Goal: Information Seeking & Learning: Learn about a topic

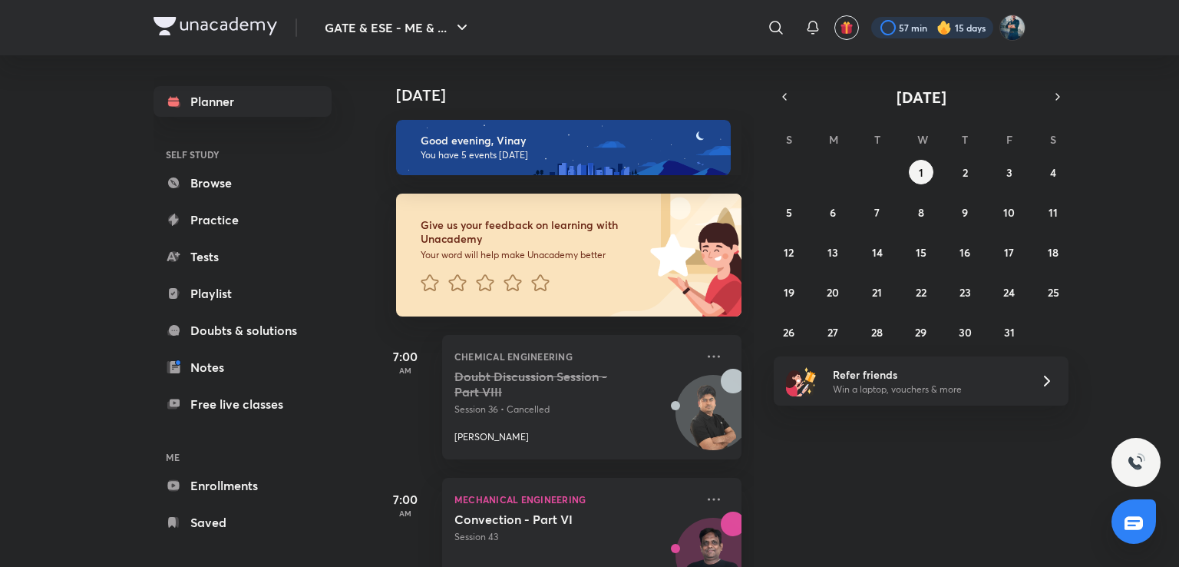
click at [930, 25] on div at bounding box center [932, 27] width 122 height 21
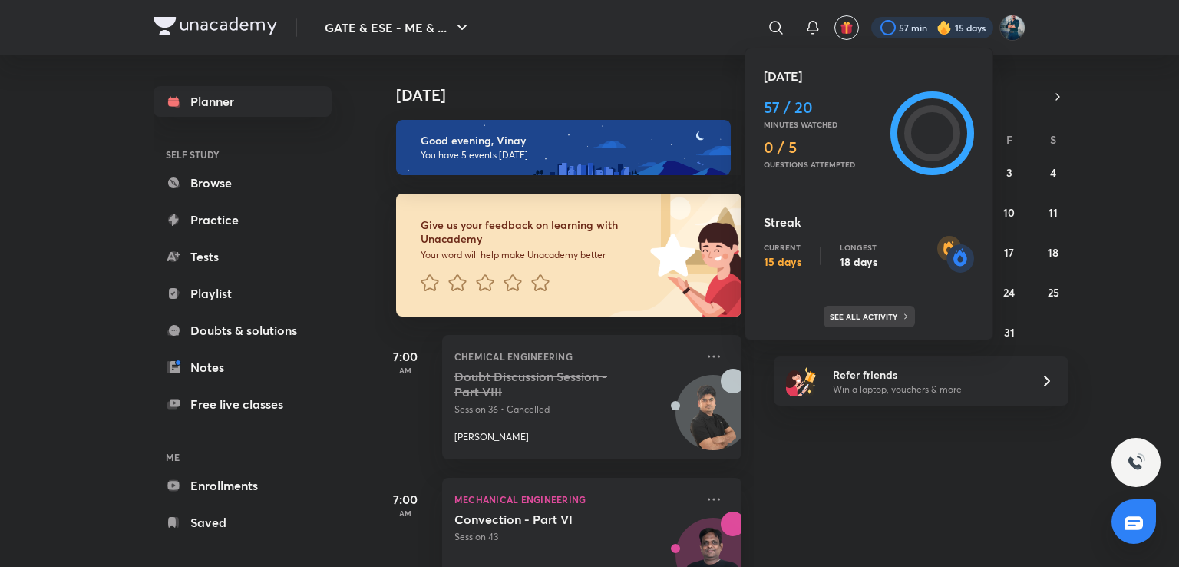
click at [871, 310] on div "See all activity" at bounding box center [869, 316] width 91 height 21
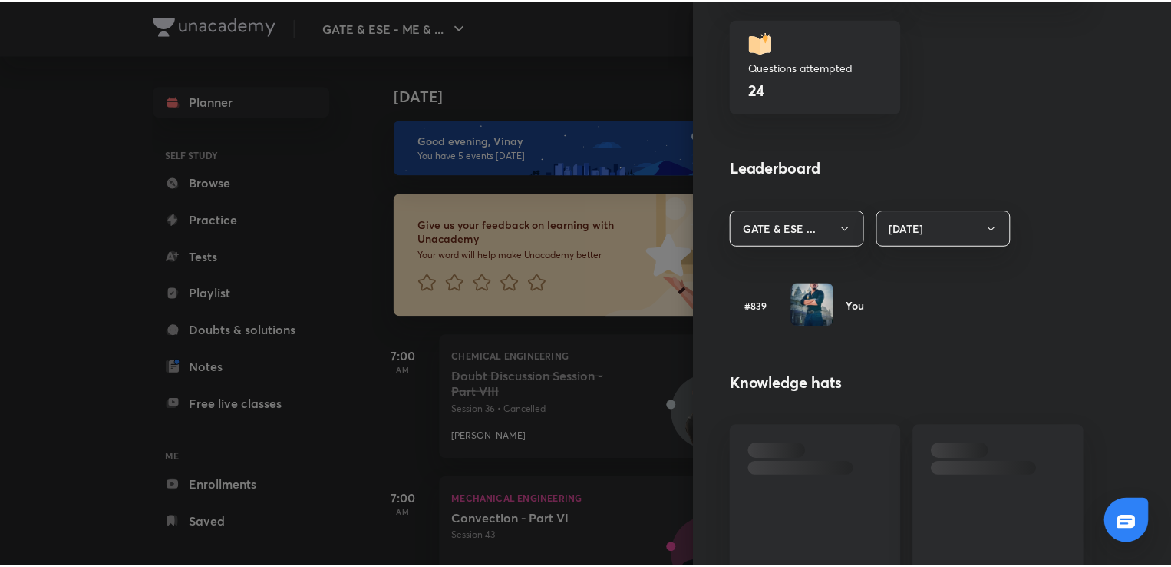
scroll to position [725, 0]
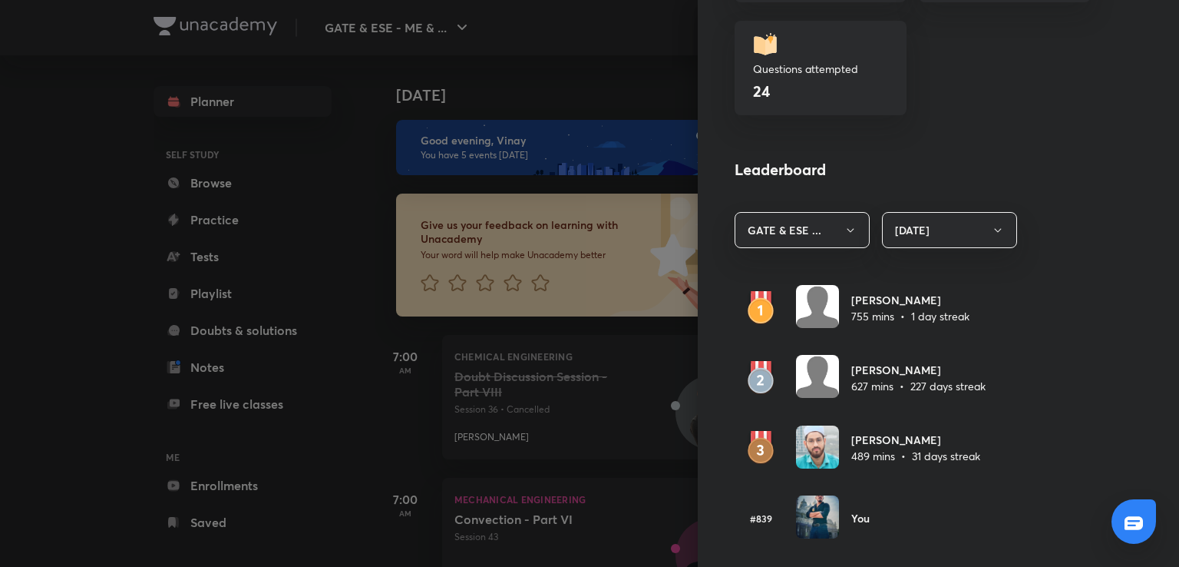
click at [633, 81] on div at bounding box center [589, 283] width 1179 height 567
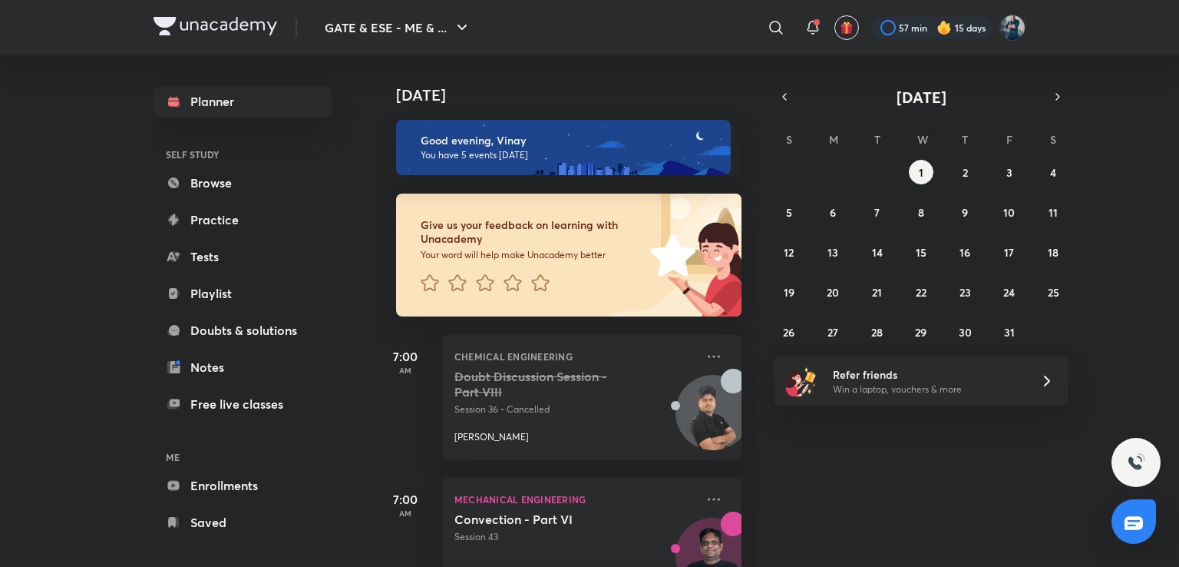
click at [670, 20] on div "​" at bounding box center [650, 27] width 282 height 37
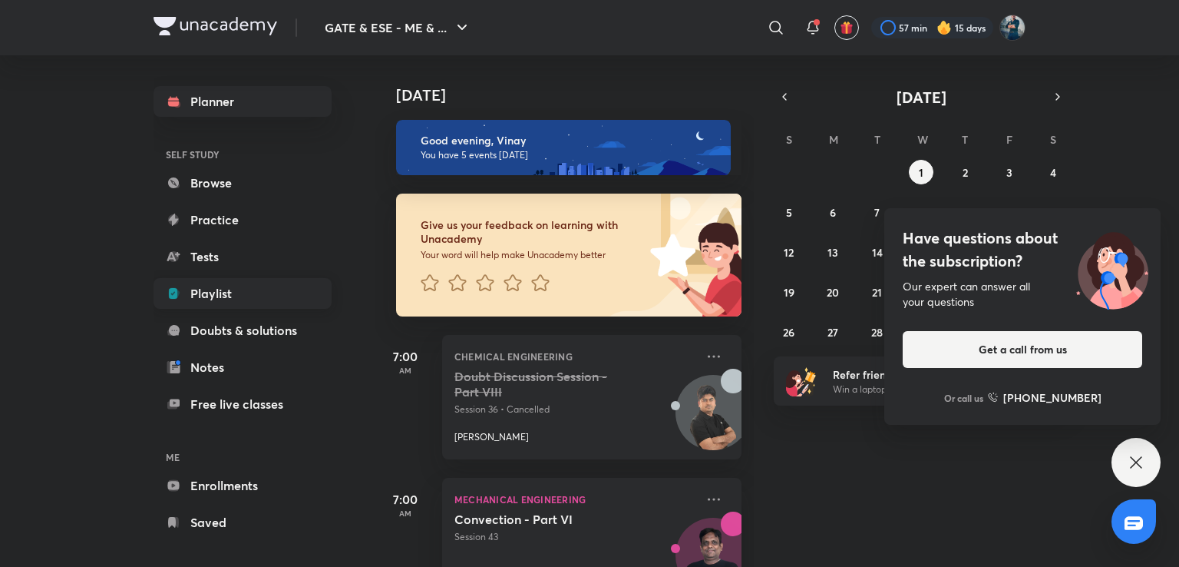
click at [240, 298] on link "Playlist" at bounding box center [243, 293] width 178 height 31
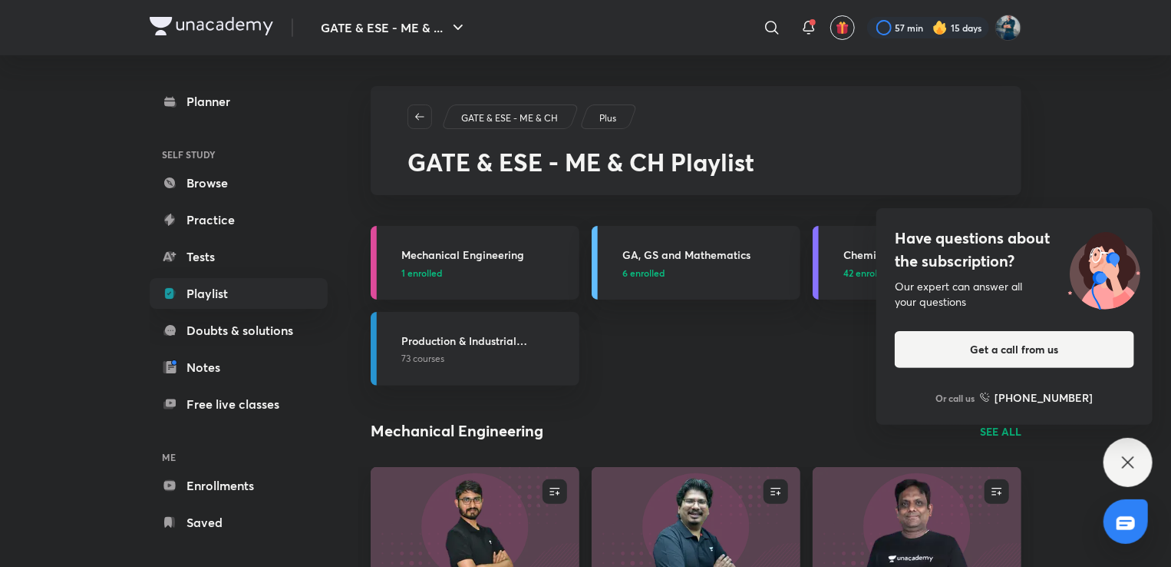
click at [1125, 457] on icon at bounding box center [1128, 462] width 18 height 18
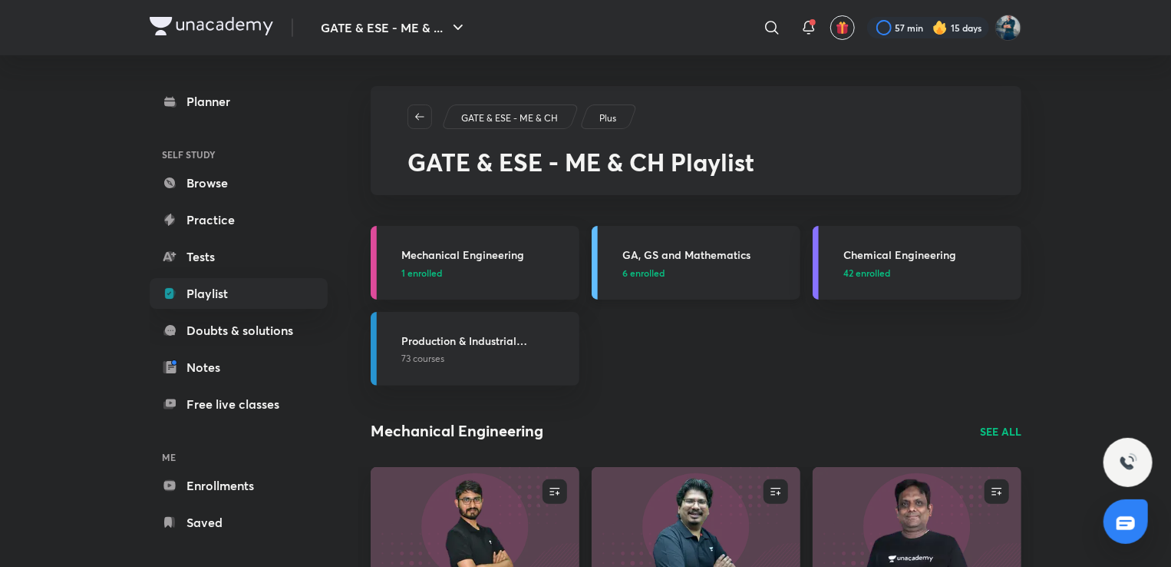
click at [682, 249] on h3 "GA, GS and Mathematics" at bounding box center [707, 254] width 169 height 16
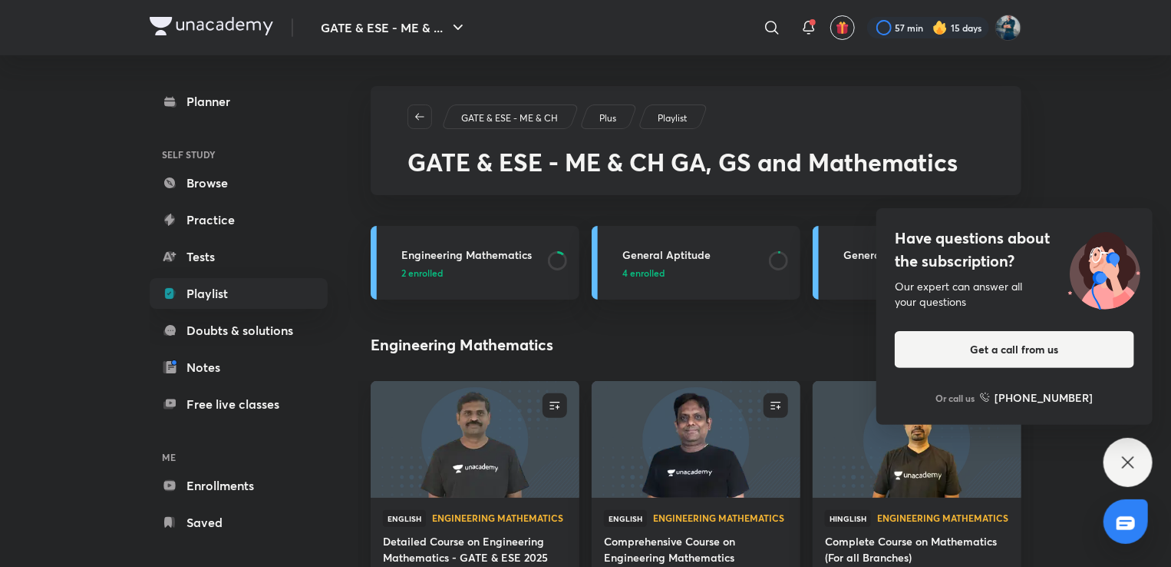
click at [1132, 455] on icon at bounding box center [1128, 462] width 18 height 18
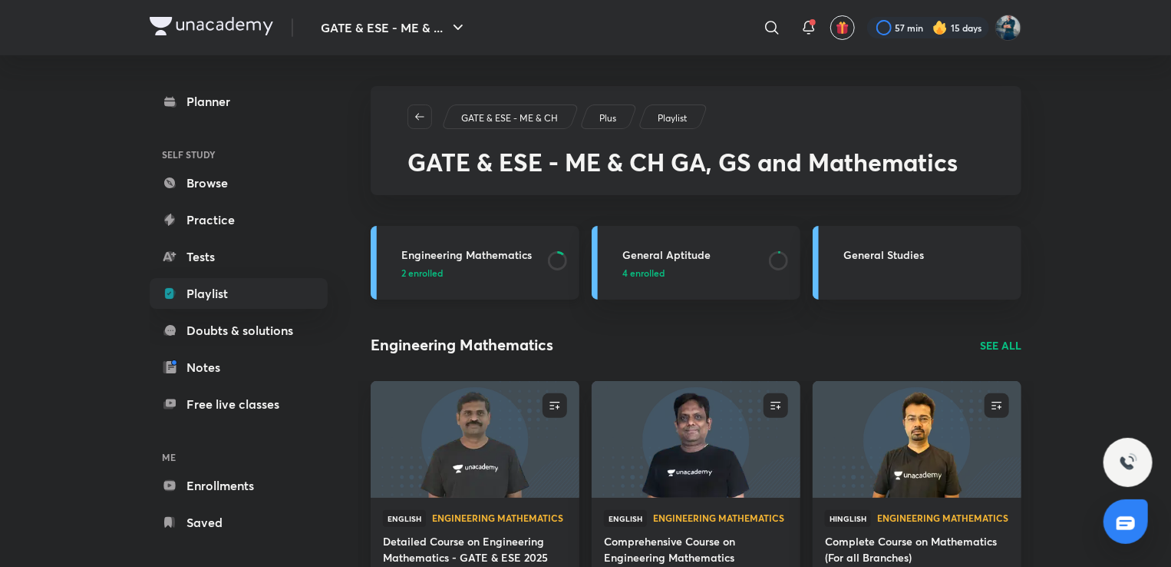
click at [500, 252] on h3 "Engineering Mathematics" at bounding box center [469, 254] width 137 height 16
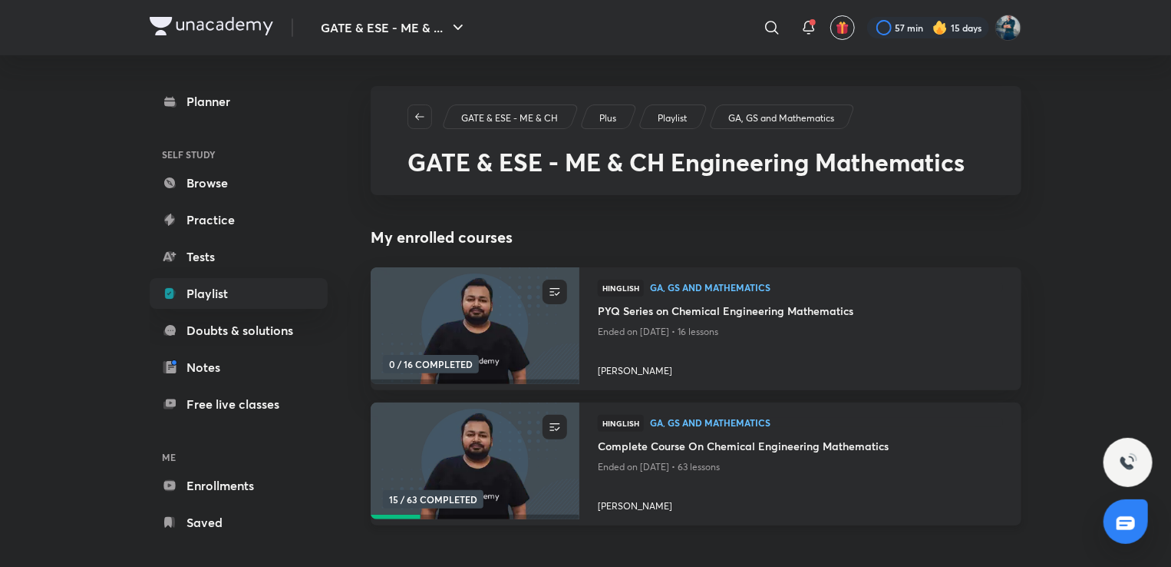
click at [743, 449] on h4 "Complete Course On Chemical Engineering Mathematics" at bounding box center [800, 447] width 405 height 19
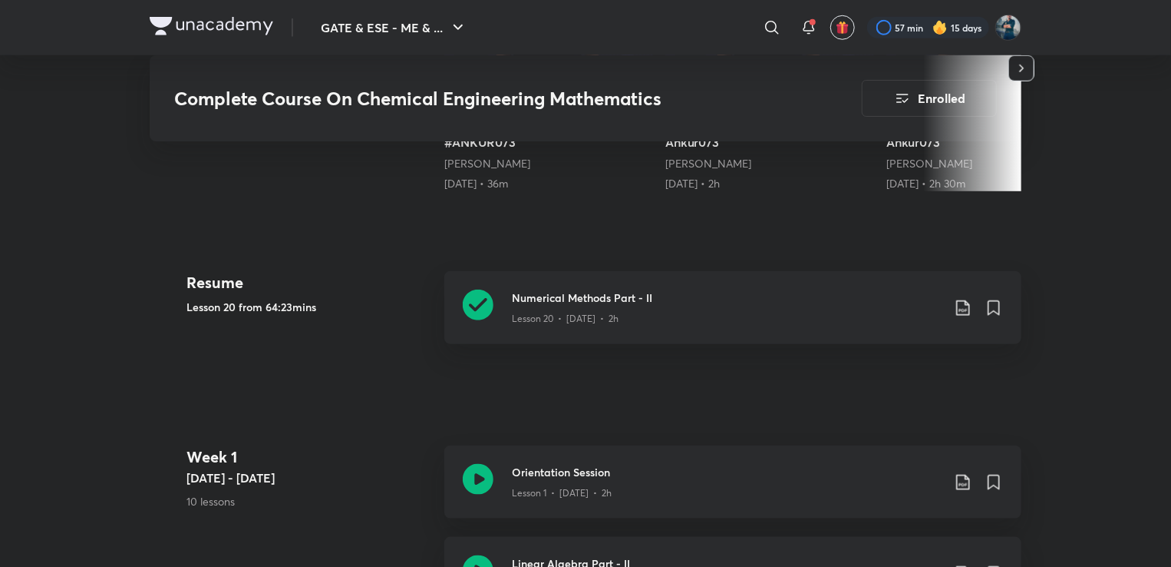
scroll to position [682, 0]
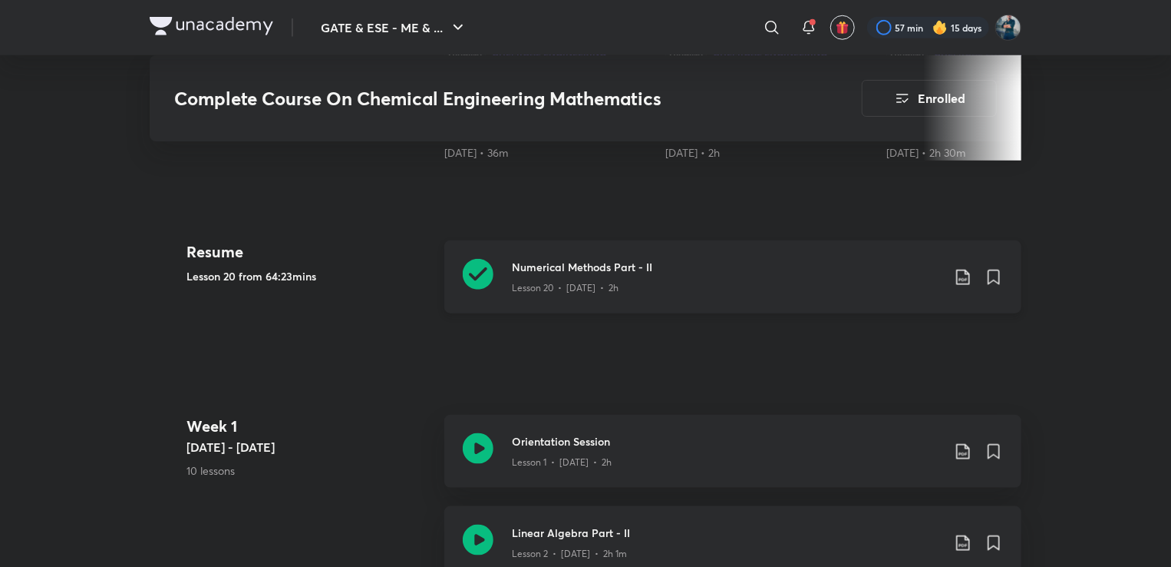
click at [626, 266] on h3 "Numerical Methods Part - II" at bounding box center [727, 267] width 430 height 16
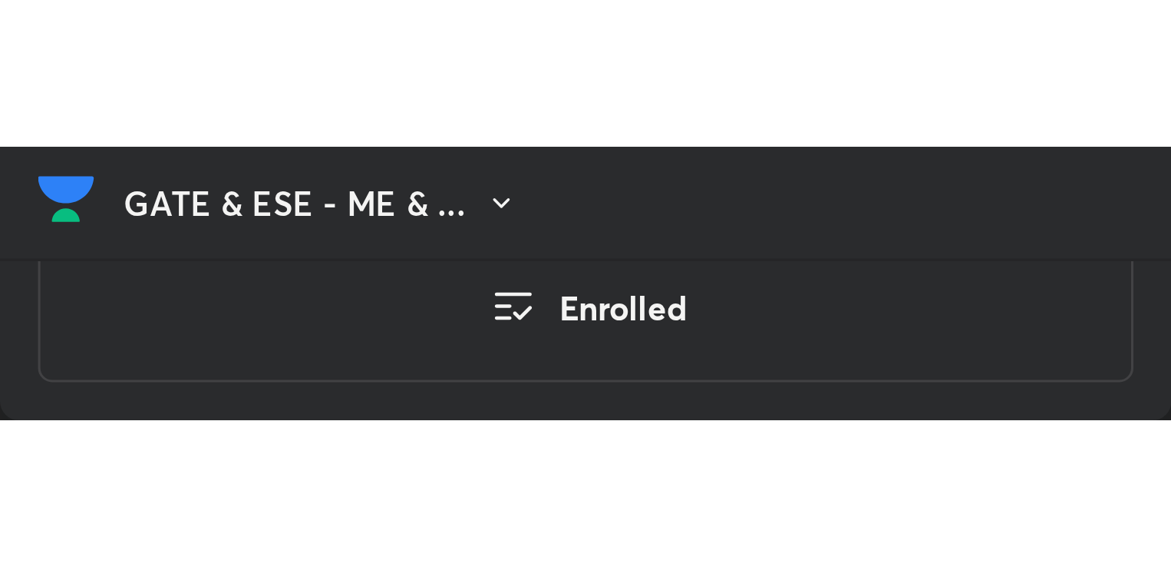
scroll to position [590, 0]
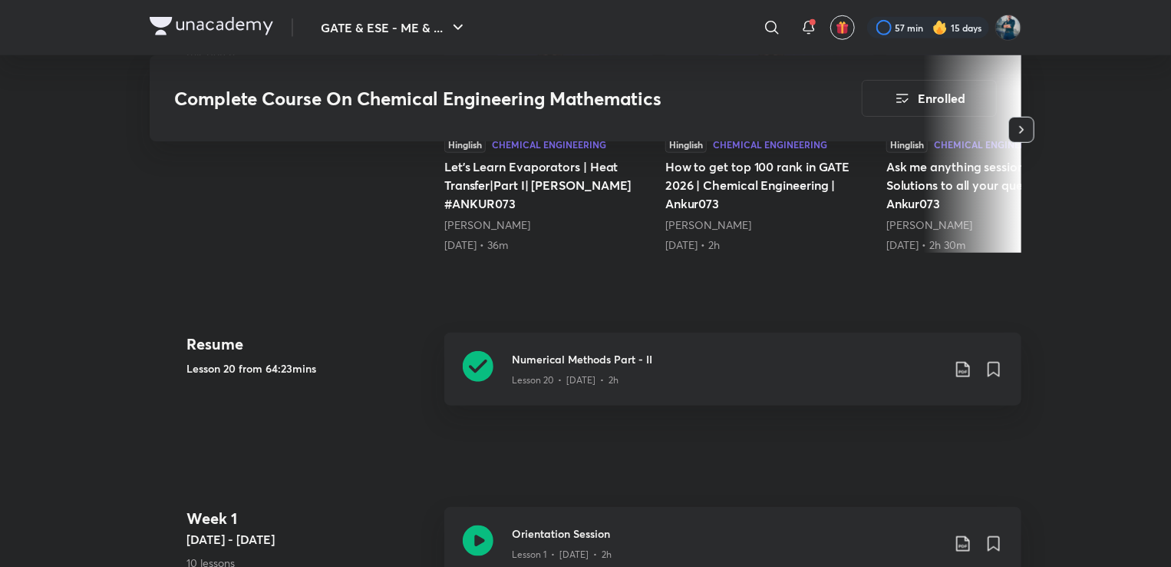
scroll to position [682, 0]
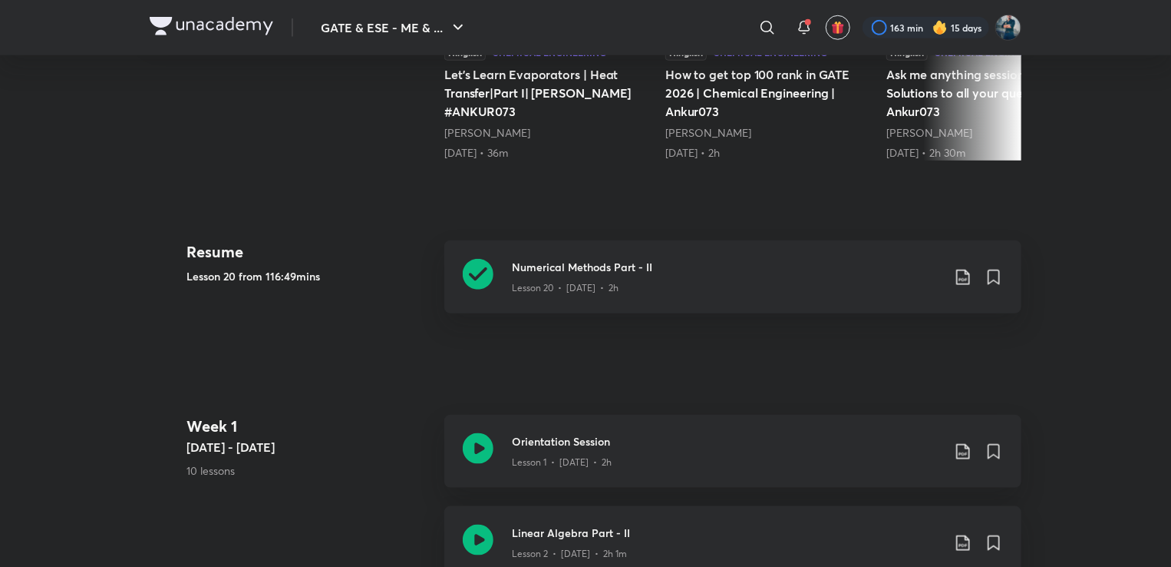
click at [941, 28] on img at bounding box center [940, 27] width 15 height 15
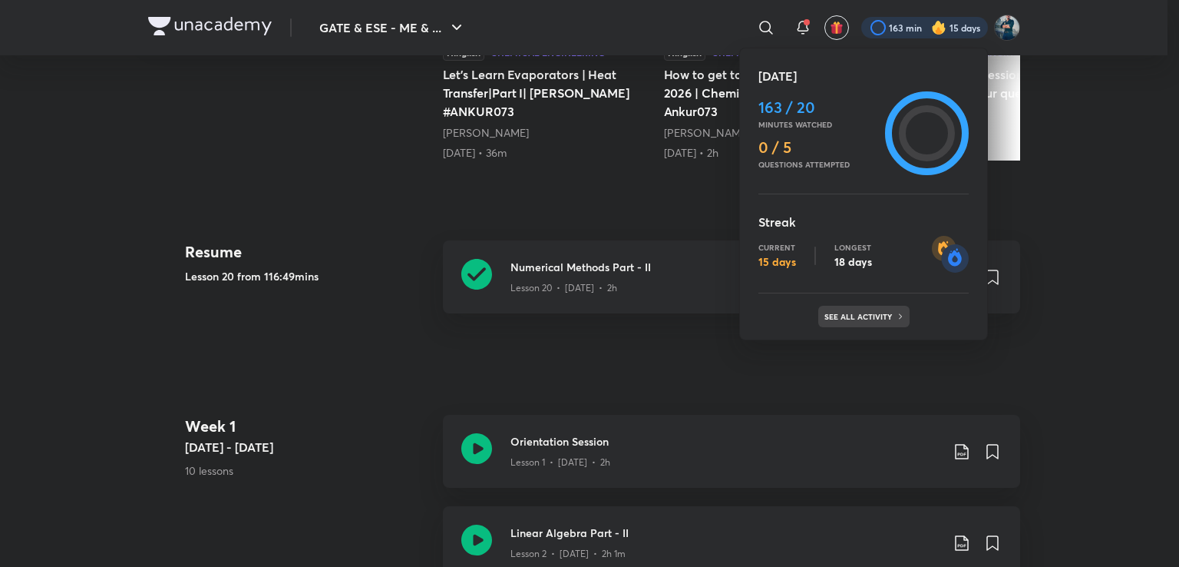
click at [862, 312] on p "See all activity" at bounding box center [859, 316] width 71 height 9
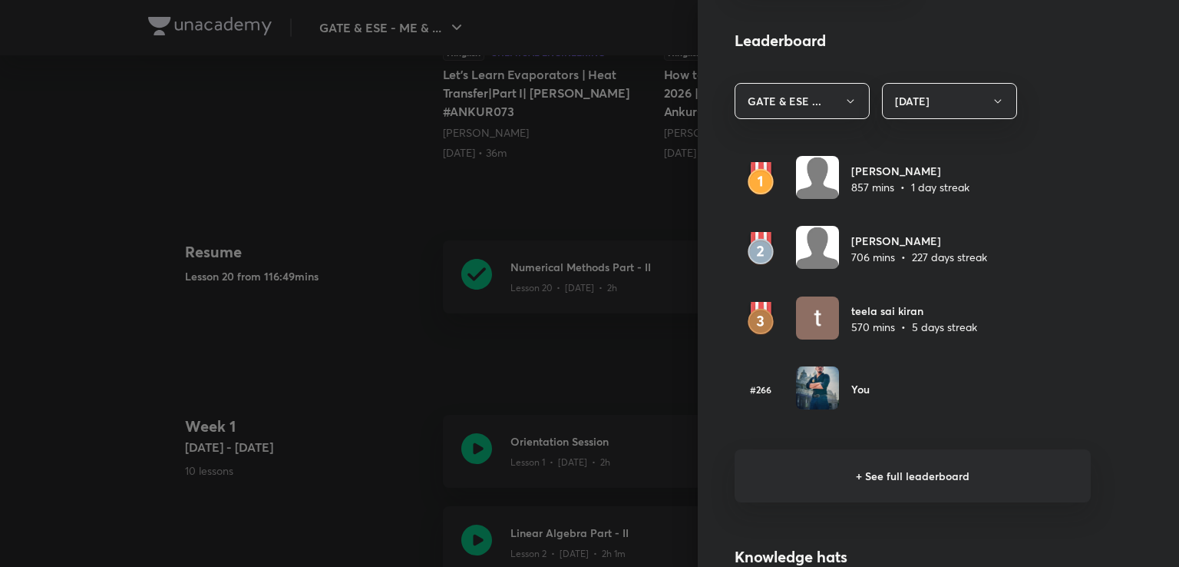
scroll to position [855, 0]
click at [875, 471] on h6 "+ See full leaderboard" at bounding box center [913, 474] width 356 height 53
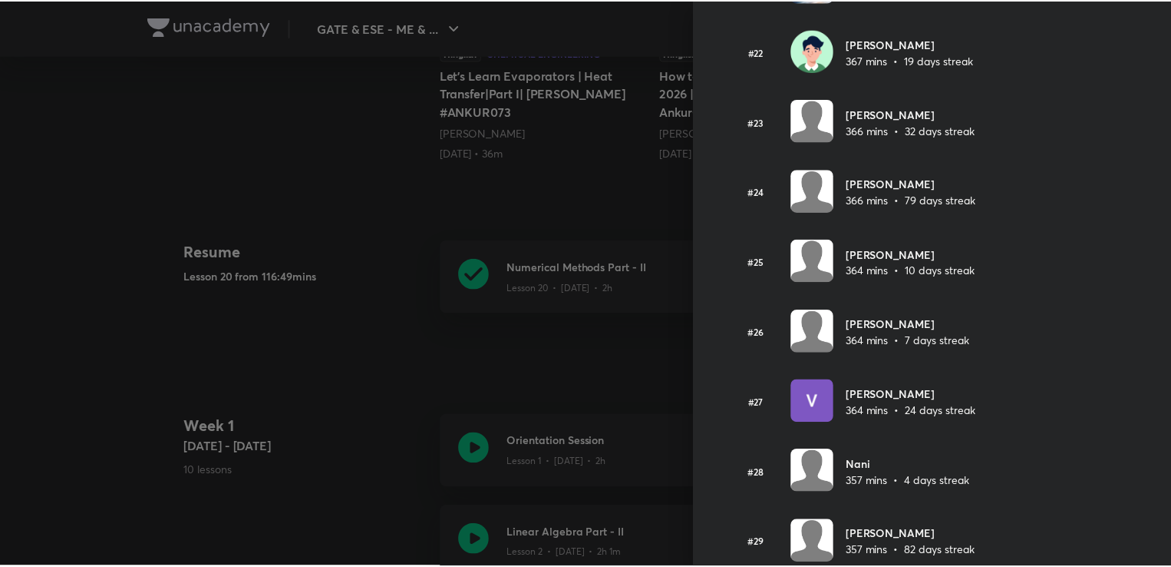
scroll to position [1691, 0]
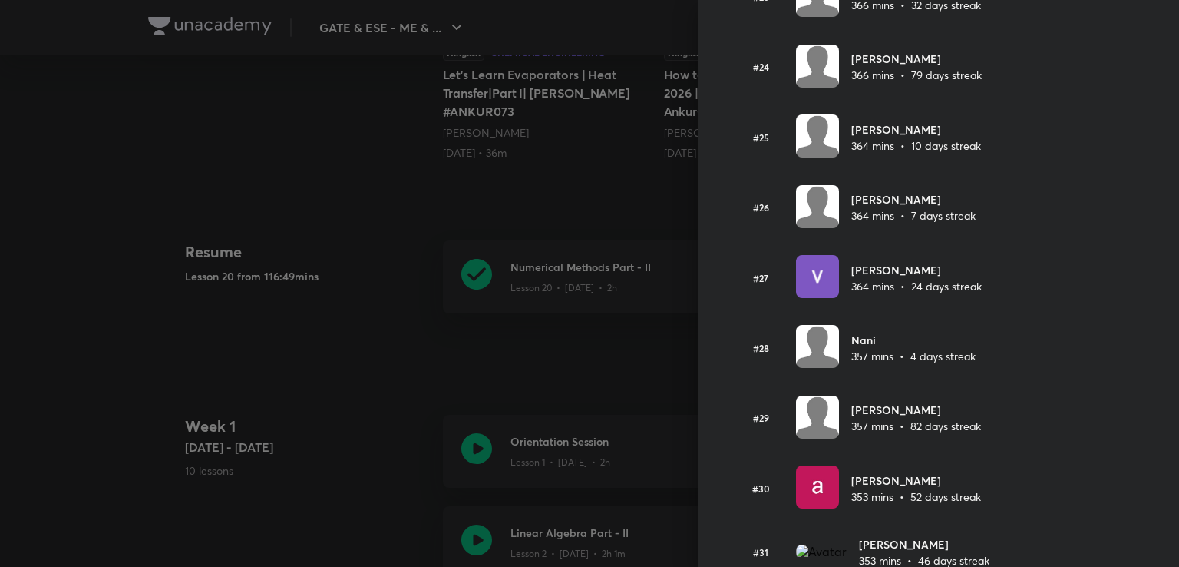
click at [639, 358] on div at bounding box center [589, 283] width 1179 height 567
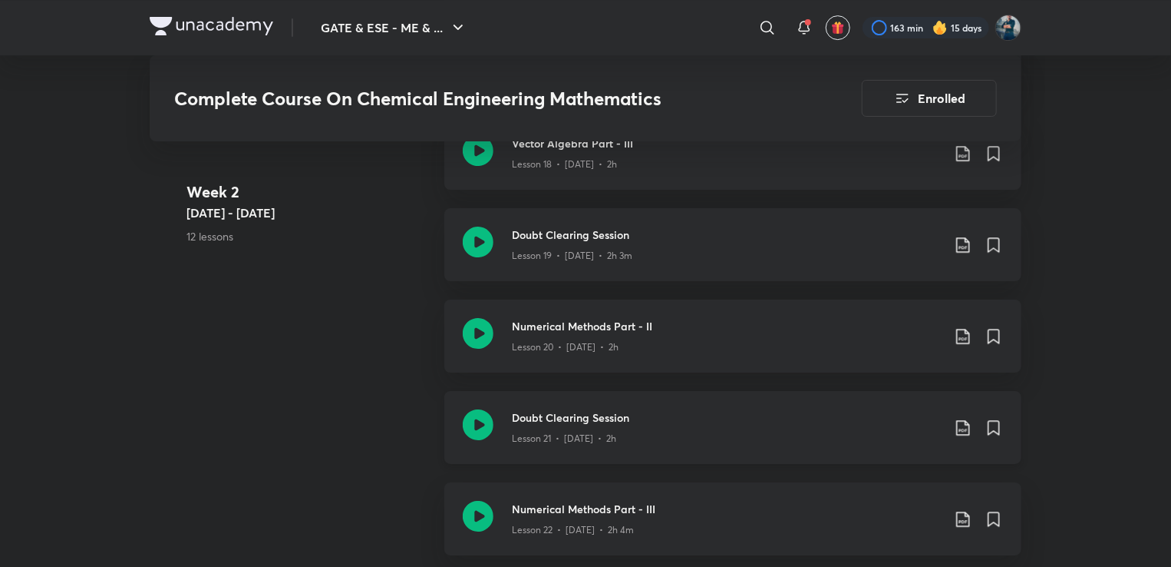
scroll to position [2617, 0]
click at [567, 416] on h3 "Doubt Clearing Session" at bounding box center [727, 416] width 430 height 16
click at [574, 323] on h3 "Numerical Methods Part - II" at bounding box center [727, 324] width 430 height 16
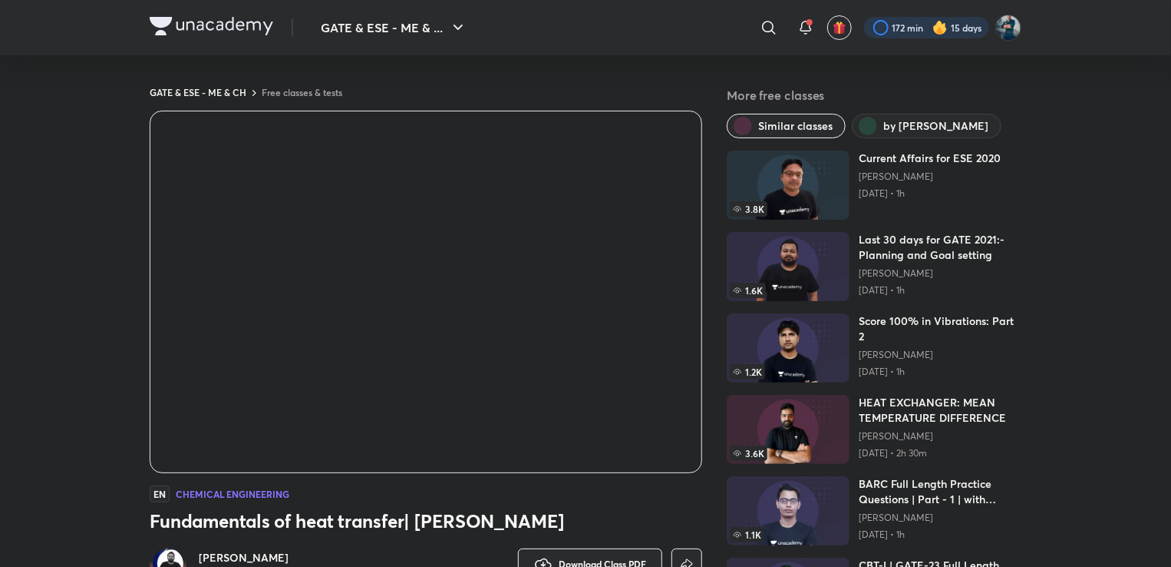
click at [899, 26] on div at bounding box center [926, 27] width 125 height 21
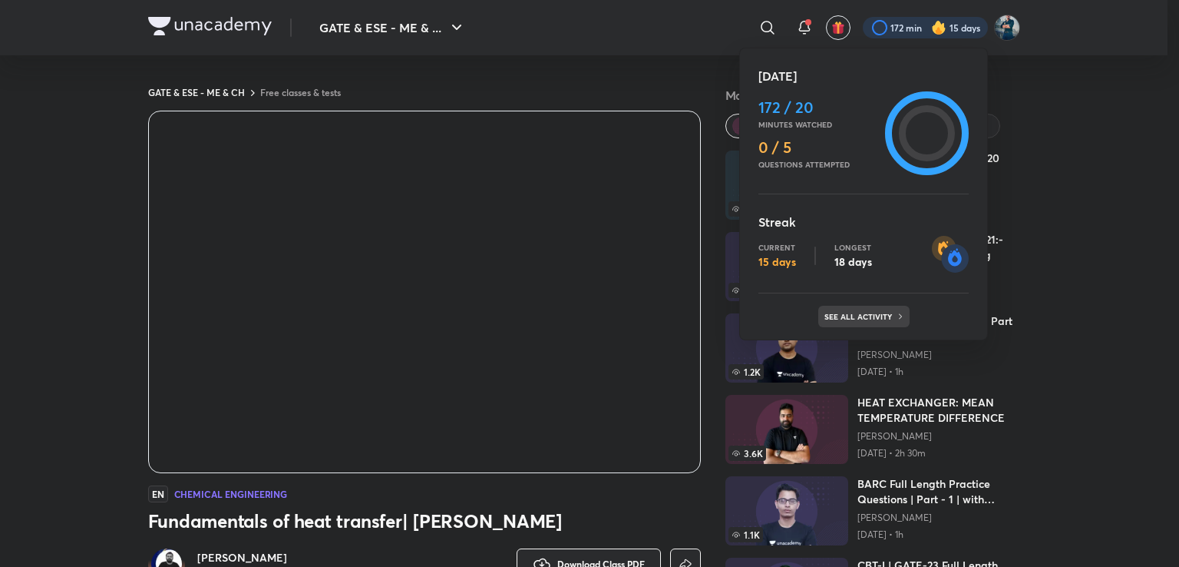
click at [871, 312] on p "See all activity" at bounding box center [859, 316] width 71 height 9
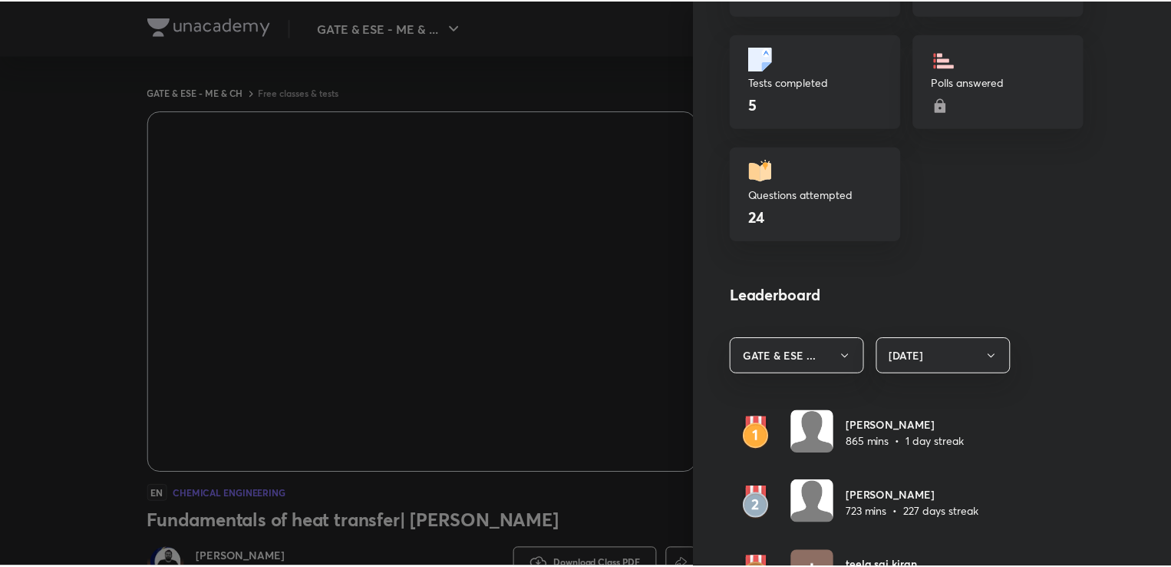
scroll to position [129, 0]
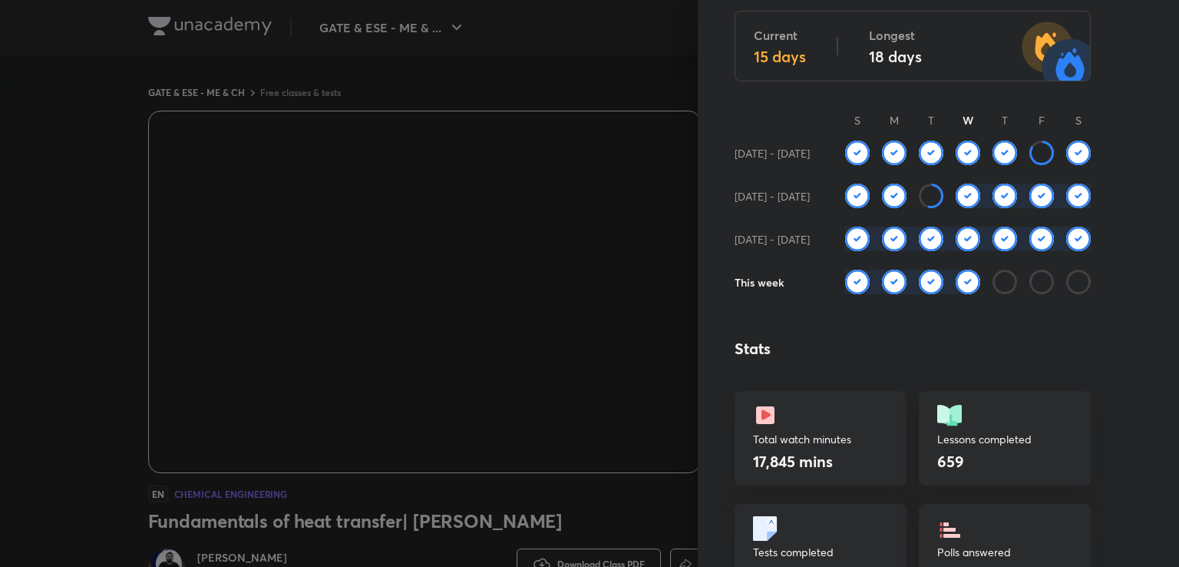
click at [594, 33] on div at bounding box center [589, 283] width 1179 height 567
